Goal: Information Seeking & Learning: Learn about a topic

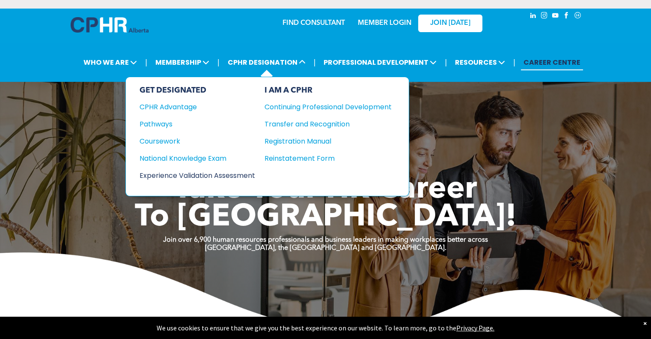
click at [179, 174] on div "Experience Validation Assessment" at bounding box center [192, 175] width 104 height 11
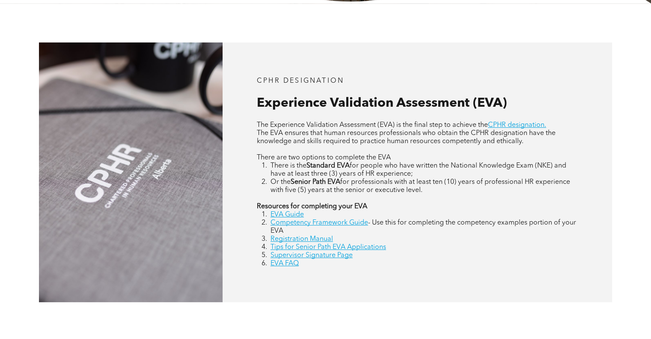
scroll to position [409, 0]
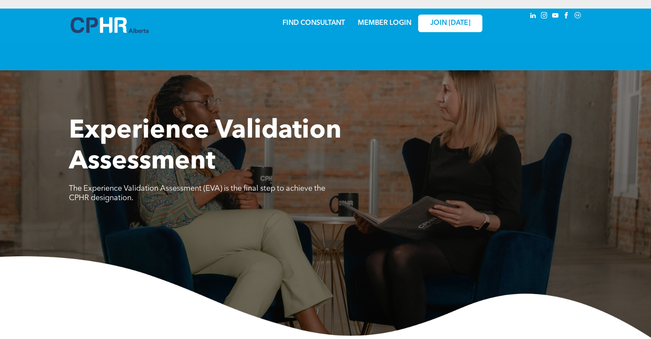
scroll to position [1508, 0]
